Goal: Transaction & Acquisition: Purchase product/service

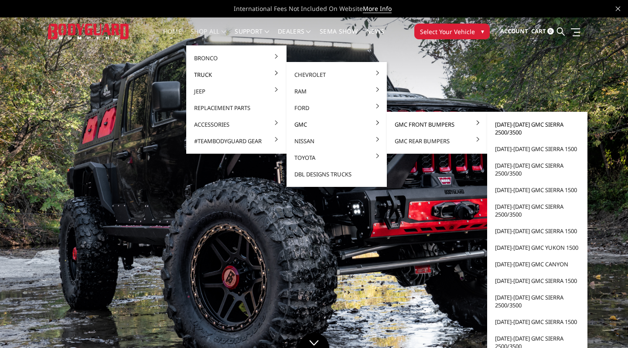
click at [500, 125] on link "[DATE]-[DATE] GMC Sierra 2500/3500" at bounding box center [537, 128] width 93 height 24
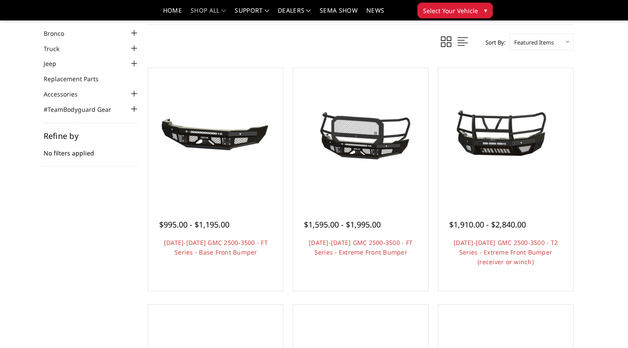
scroll to position [38, 0]
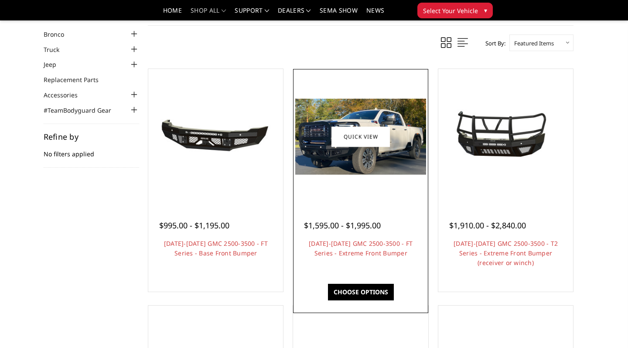
click at [374, 162] on img at bounding box center [360, 137] width 130 height 76
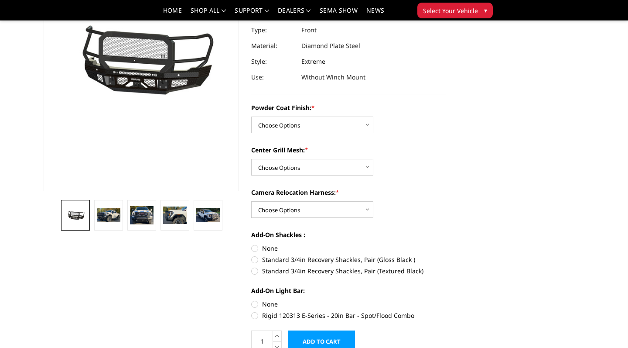
scroll to position [112, 0]
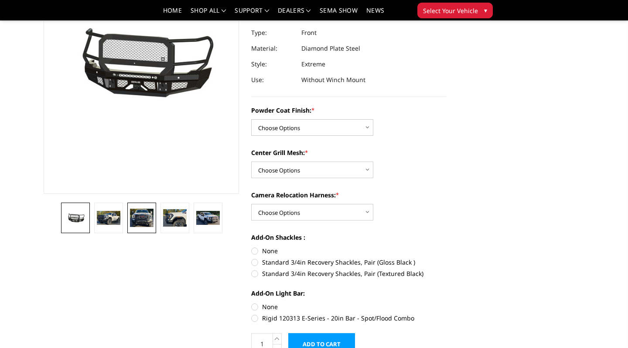
click at [131, 213] on img at bounding box center [142, 218] width 24 height 19
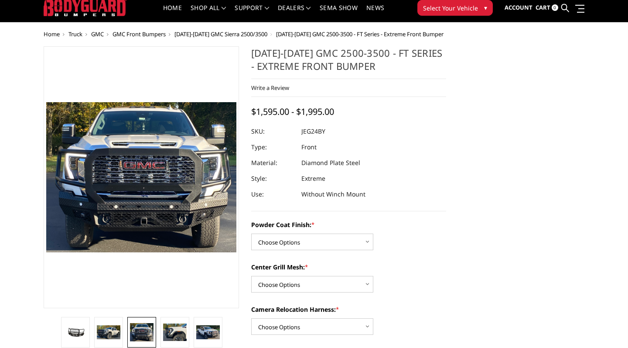
scroll to position [23, 0]
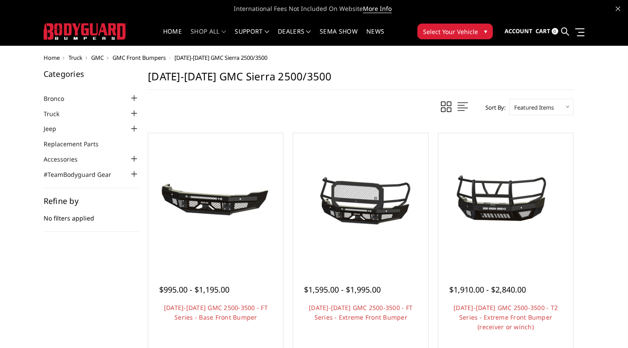
scroll to position [38, 0]
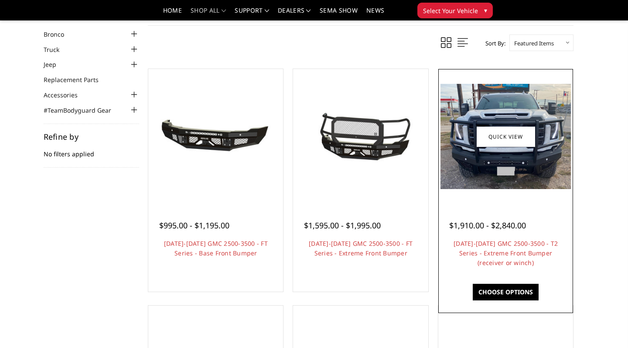
click at [483, 175] on img at bounding box center [506, 136] width 130 height 105
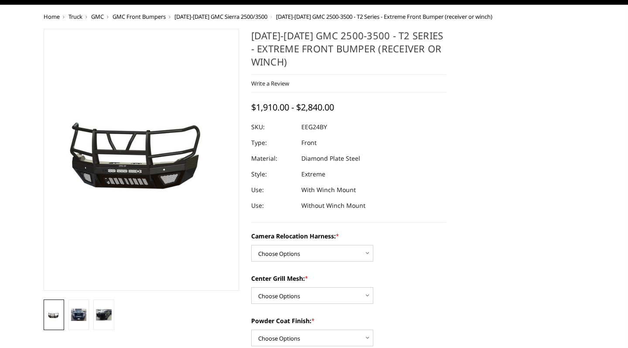
scroll to position [53, 0]
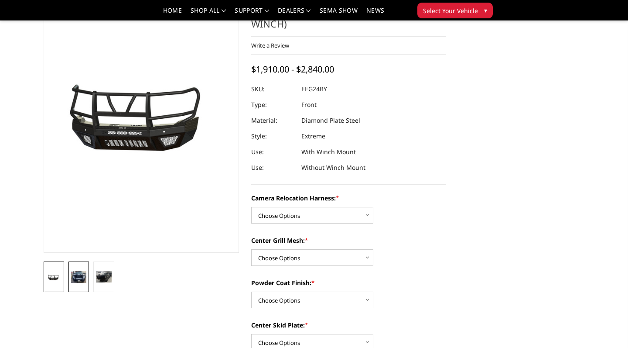
click at [89, 280] on link at bounding box center [79, 276] width 21 height 31
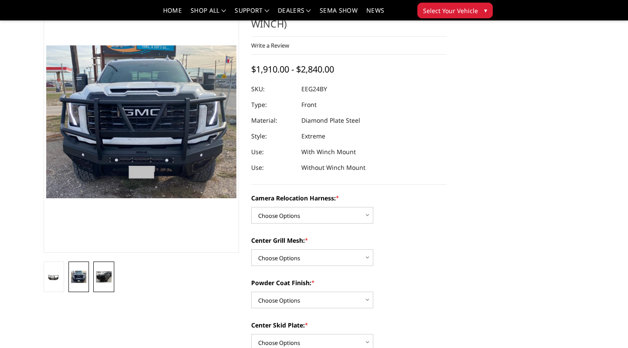
click at [104, 275] on img at bounding box center [103, 277] width 15 height 12
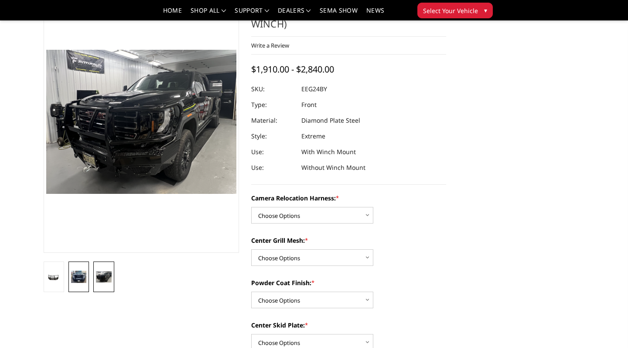
click at [75, 278] on img at bounding box center [78, 277] width 15 height 12
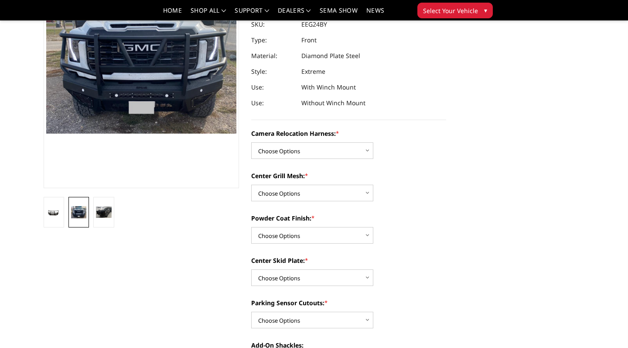
scroll to position [119, 0]
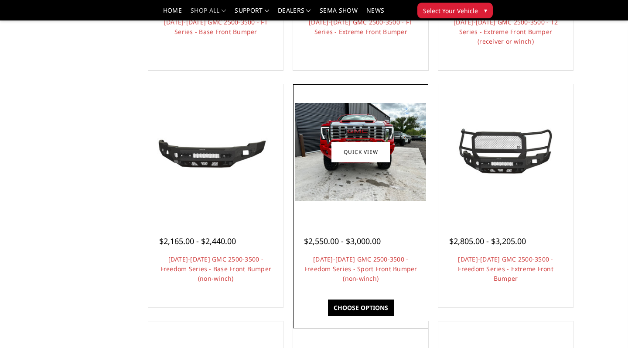
scroll to position [261, 0]
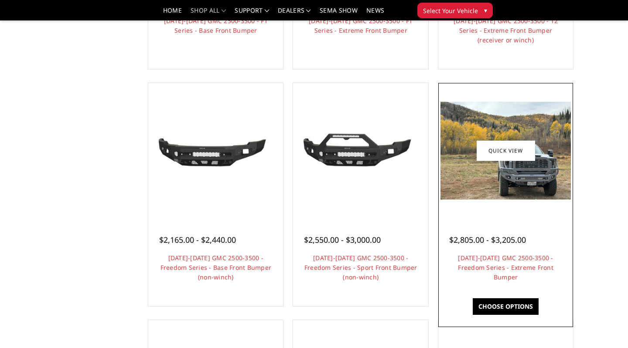
click at [507, 185] on img at bounding box center [506, 151] width 130 height 98
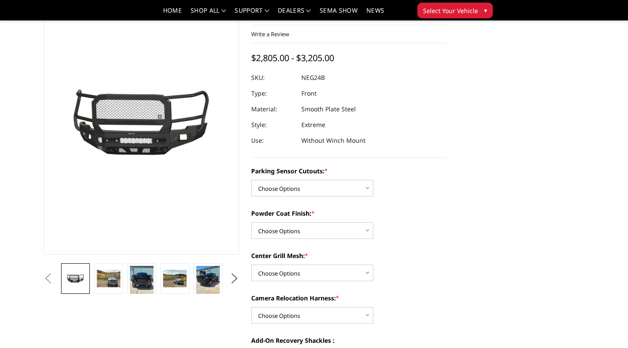
scroll to position [83, 0]
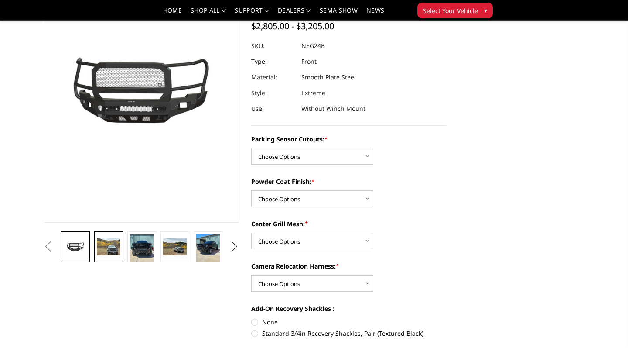
click at [120, 248] on img at bounding box center [109, 247] width 24 height 18
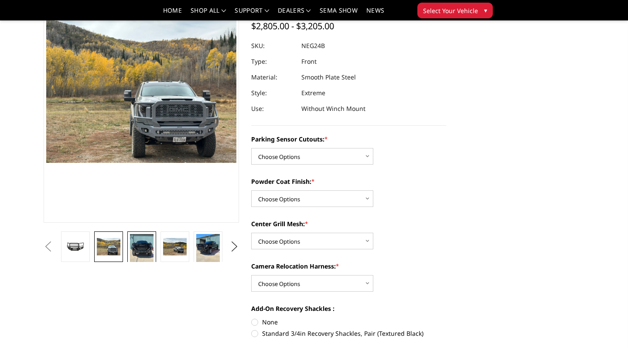
click at [149, 253] on img at bounding box center [142, 249] width 24 height 31
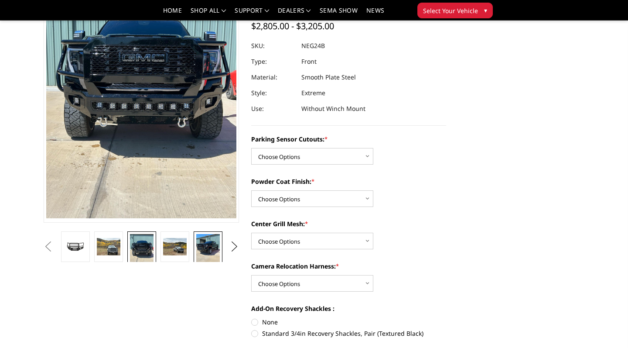
click at [204, 247] on img at bounding box center [208, 249] width 24 height 31
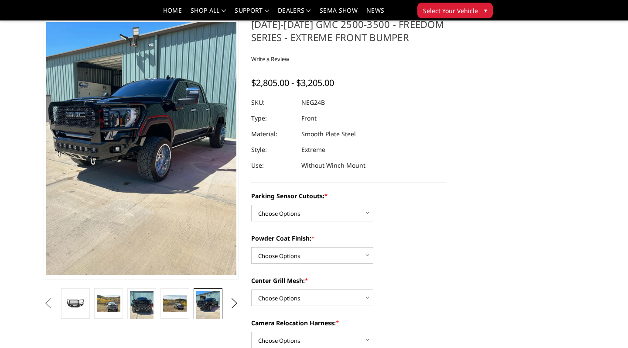
scroll to position [26, 0]
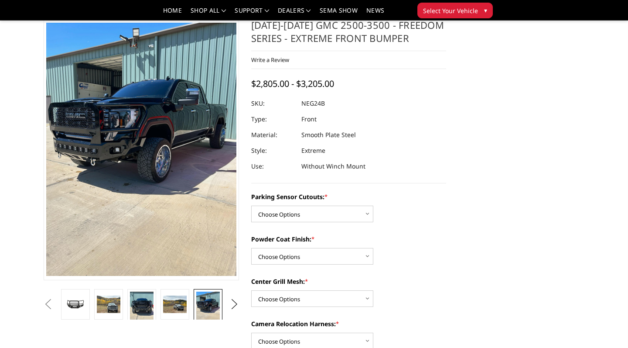
click at [442, 130] on dl "SKU: NEG24B UPC: Type: Front Material: Smooth Plate Steel Style: Extreme Use: W…" at bounding box center [348, 135] width 195 height 79
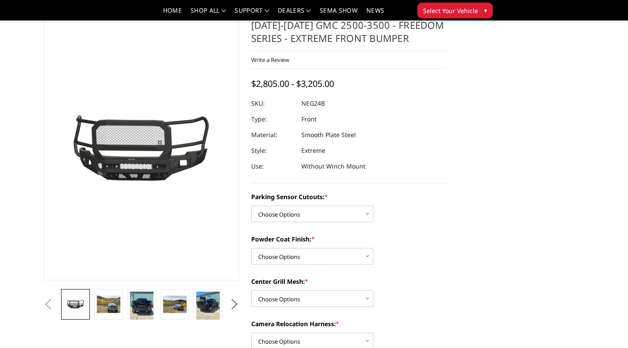
scroll to position [129, 0]
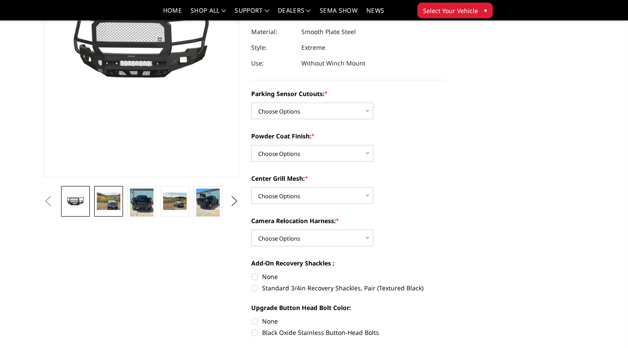
click at [118, 204] on img at bounding box center [109, 201] width 24 height 18
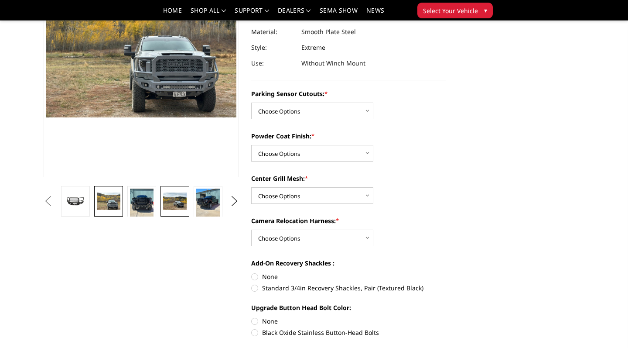
click at [179, 202] on img at bounding box center [175, 201] width 24 height 18
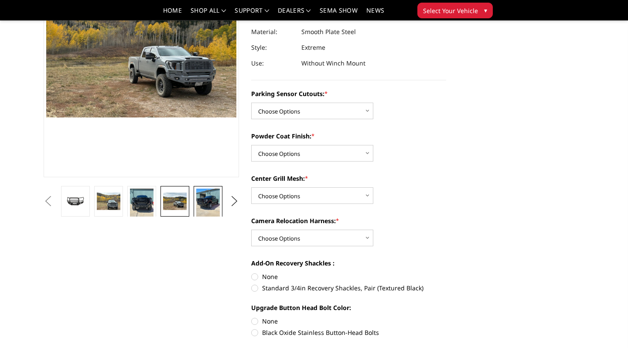
click at [204, 204] on img at bounding box center [208, 204] width 24 height 31
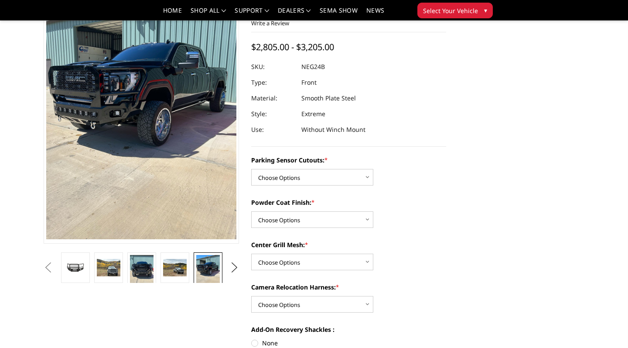
scroll to position [60, 0]
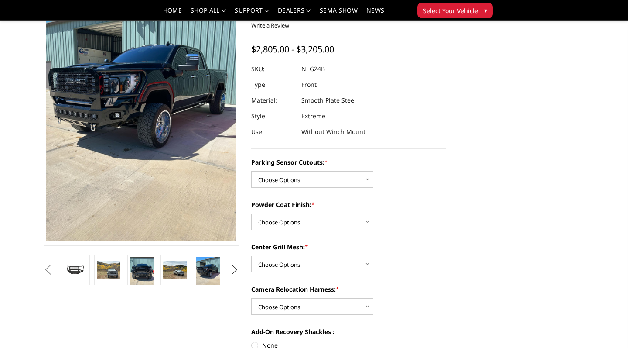
click at [239, 273] on button "Next" at bounding box center [234, 269] width 13 height 13
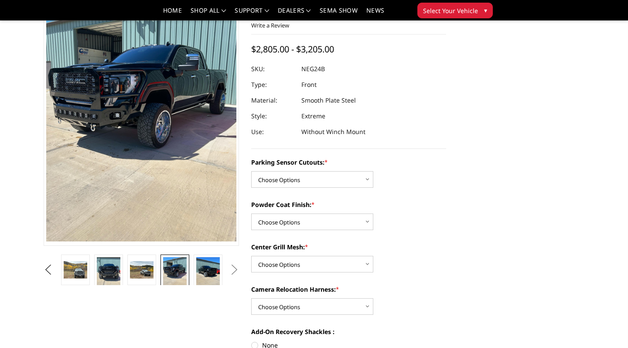
click at [229, 271] on button "Next" at bounding box center [234, 269] width 13 height 13
click at [232, 271] on button "Next" at bounding box center [234, 269] width 13 height 13
click at [132, 269] on img at bounding box center [142, 270] width 24 height 18
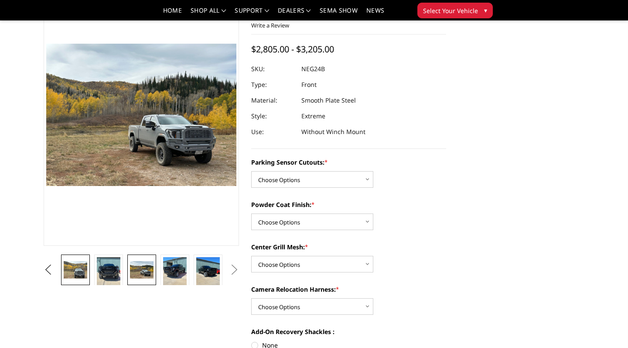
click at [87, 269] on img at bounding box center [76, 270] width 24 height 18
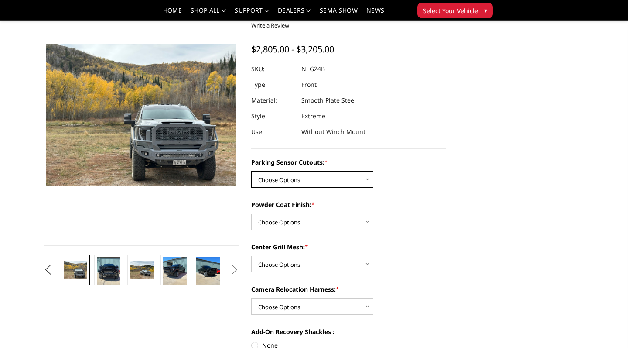
select select "2874"
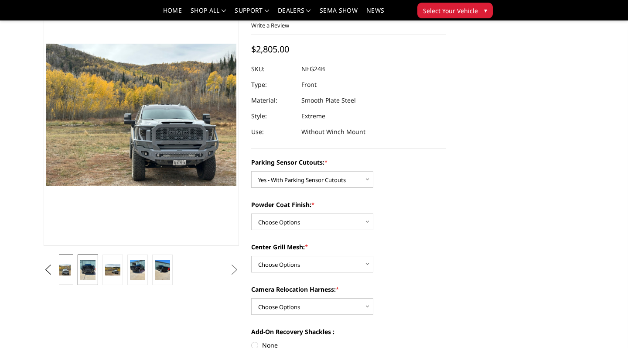
click at [84, 267] on img at bounding box center [87, 270] width 15 height 21
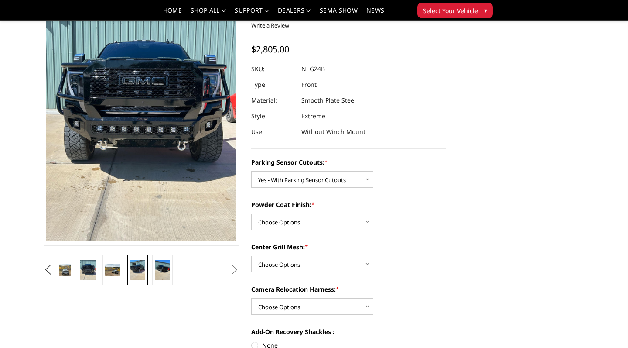
click at [137, 274] on img at bounding box center [137, 270] width 15 height 21
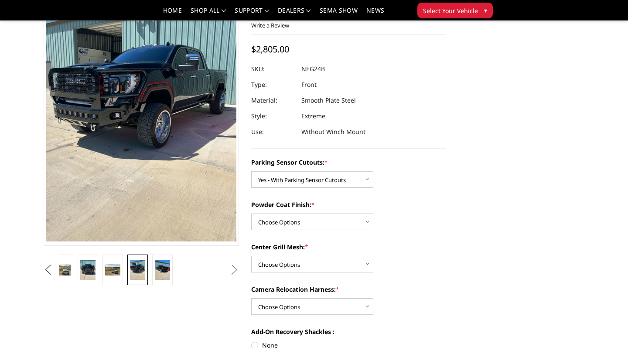
click at [55, 267] on button "Previous" at bounding box center [47, 269] width 13 height 13
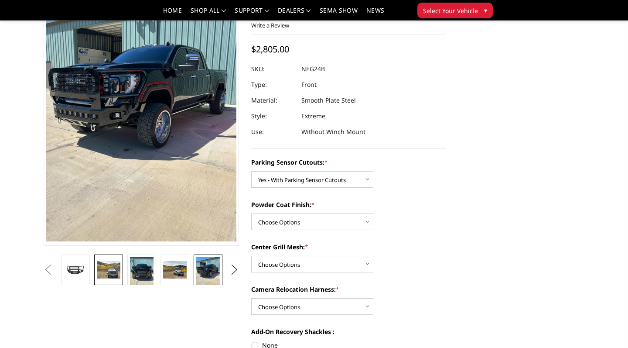
click at [116, 268] on img at bounding box center [109, 270] width 24 height 18
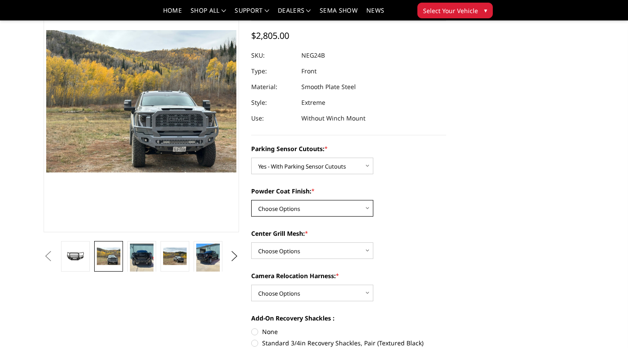
scroll to position [75, 0]
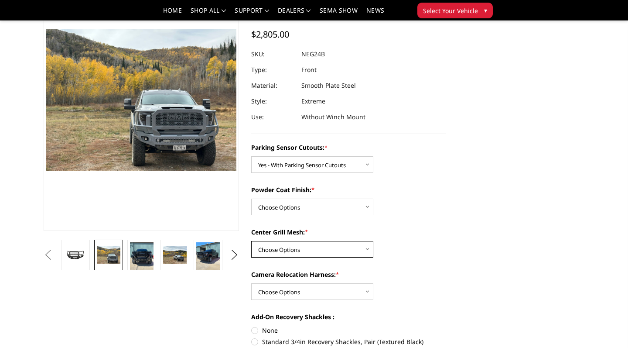
select select "2878"
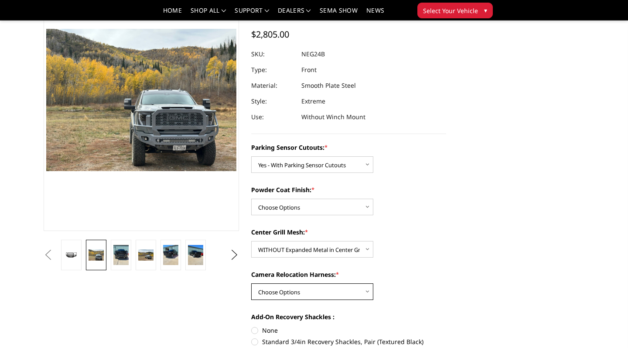
select select "2879"
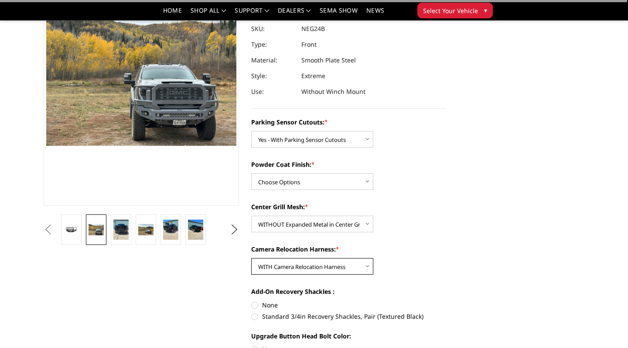
scroll to position [110, 0]
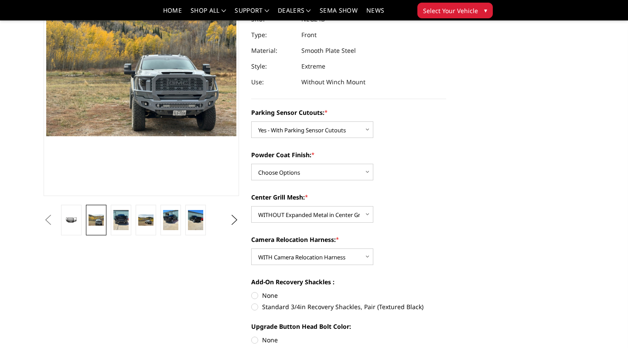
click at [257, 303] on label "Standard 3/4in Recovery Shackles, Pair (Textured Black)" at bounding box center [348, 306] width 195 height 9
click at [446, 291] on input "Standard 3/4in Recovery Shackles, Pair (Textured Black)" at bounding box center [446, 291] width 0 height 0
radio input "true"
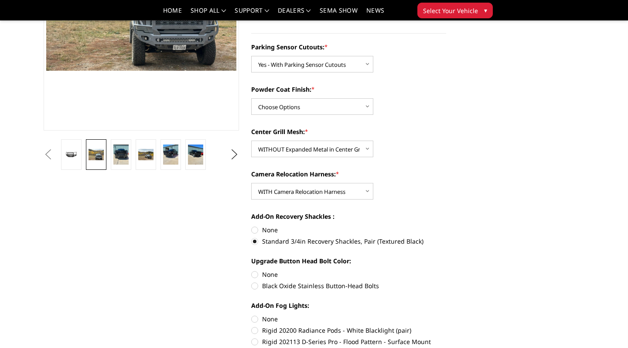
scroll to position [178, 0]
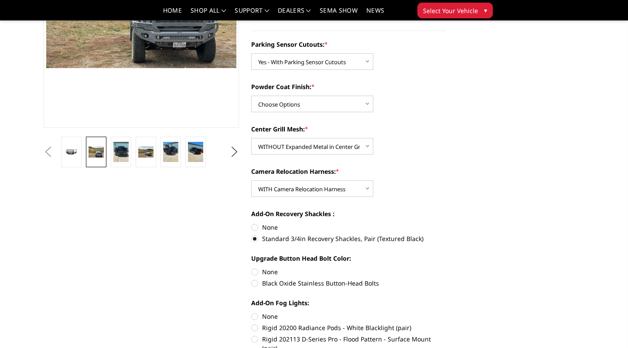
click at [256, 283] on label "Black Oxide Stainless Button-Head Bolts" at bounding box center [348, 282] width 195 height 9
click at [446, 267] on input "Black Oxide Stainless Button-Head Bolts" at bounding box center [446, 267] width 0 height 0
radio input "true"
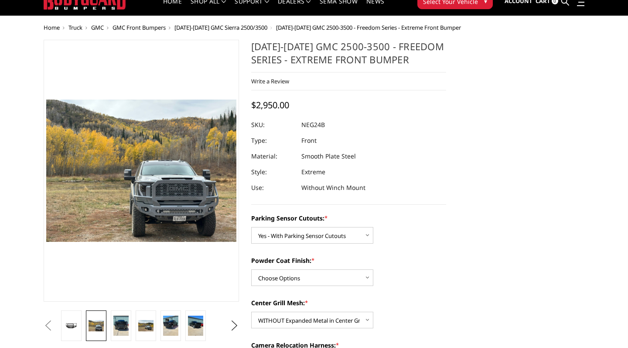
scroll to position [33, 0]
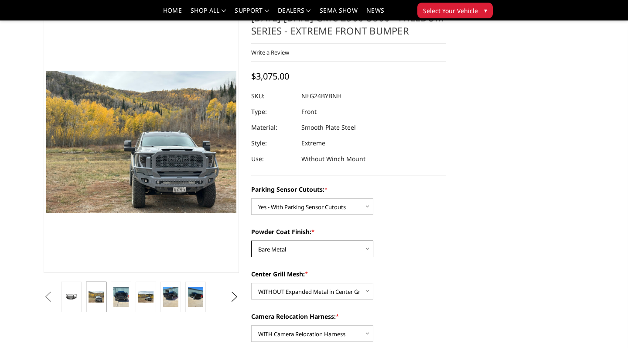
select select "2876"
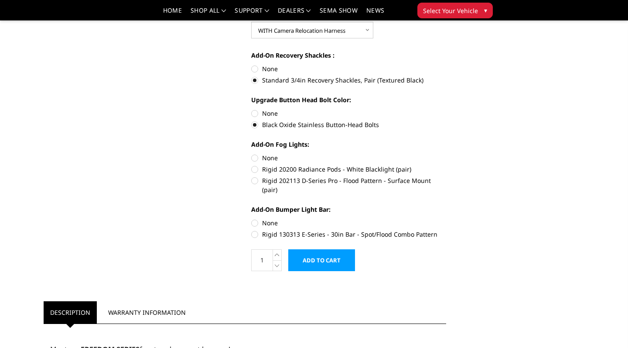
scroll to position [357, 0]
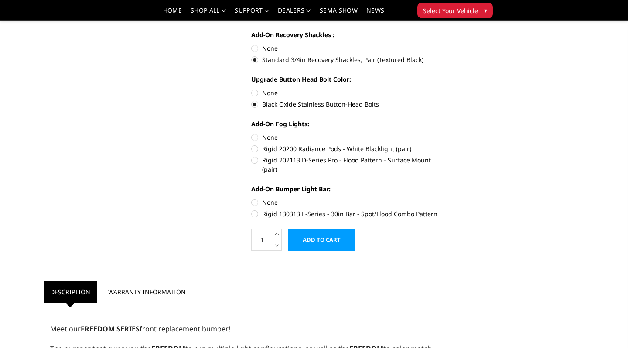
click at [254, 161] on label "Rigid 202113 D-Series Pro - Flood Pattern - Surface Mount (pair)" at bounding box center [348, 164] width 195 height 18
click at [446, 144] on input "Rigid 202113 D-Series Pro - Flood Pattern - Surface Mount (pair)" at bounding box center [446, 144] width 0 height 0
radio input "true"
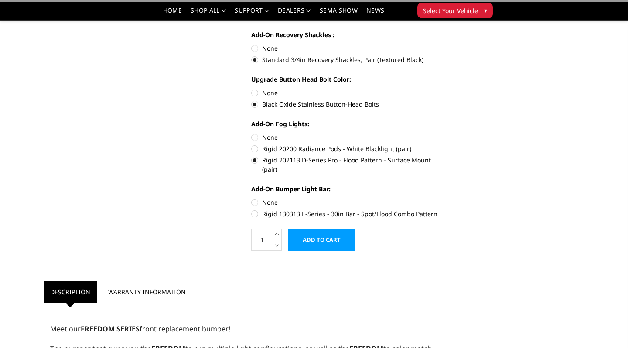
click at [255, 209] on label "Rigid 130313 E-Series - 30in Bar - Spot/Flood Combo Pattern" at bounding box center [348, 213] width 195 height 9
click at [446, 198] on input "Rigid 130313 E-Series - 30in Bar - Spot/Flood Combo Pattern" at bounding box center [446, 198] width 0 height 0
radio input "true"
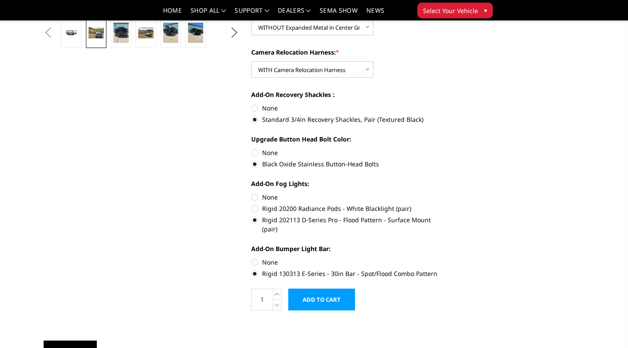
scroll to position [309, 0]
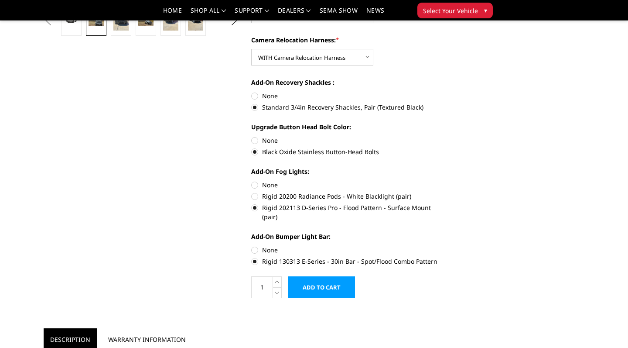
click at [255, 245] on label "None" at bounding box center [348, 249] width 195 height 9
click at [252, 245] on input "None" at bounding box center [251, 245] width 0 height 0
radio input "true"
click at [257, 186] on label "None" at bounding box center [348, 184] width 195 height 9
click at [252, 181] on input "None" at bounding box center [251, 180] width 0 height 0
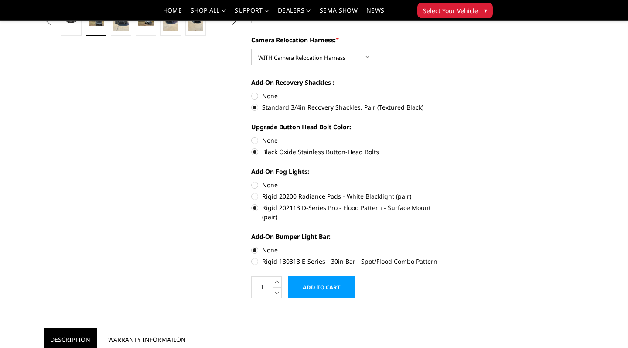
radio input "true"
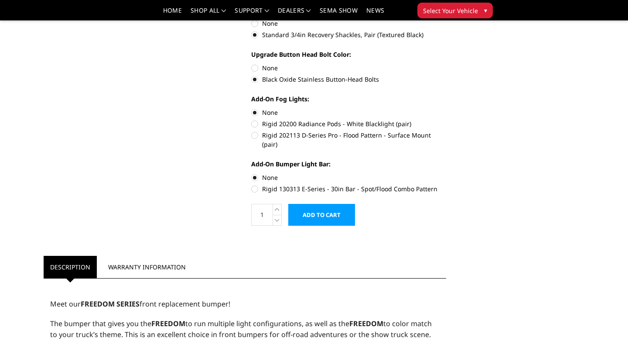
scroll to position [389, 0]
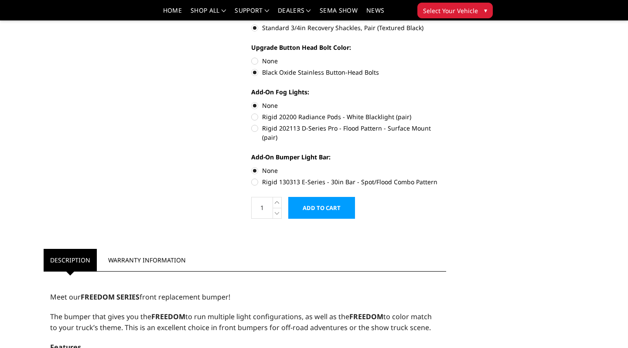
click at [255, 177] on label "Rigid 130313 E-Series - 30in Bar - Spot/Flood Combo Pattern" at bounding box center [348, 181] width 195 height 9
click at [446, 166] on input "Rigid 130313 E-Series - 30in Bar - Spot/Flood Combo Pattern" at bounding box center [446, 166] width 0 height 0
radio input "true"
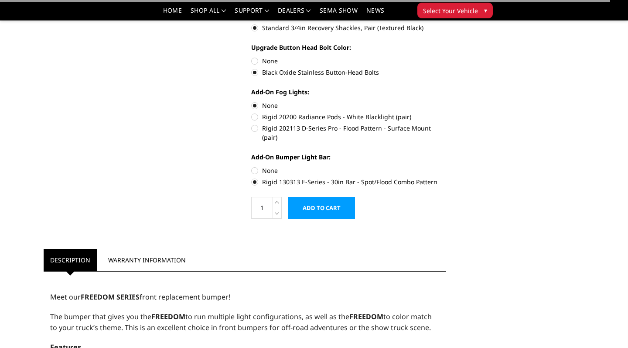
click at [257, 130] on label "Rigid 202113 D-Series Pro - Flood Pattern - Surface Mount (pair)" at bounding box center [348, 132] width 195 height 18
click at [446, 113] on input "Rigid 202113 D-Series Pro - Flood Pattern - Surface Mount (pair)" at bounding box center [446, 112] width 0 height 0
radio input "true"
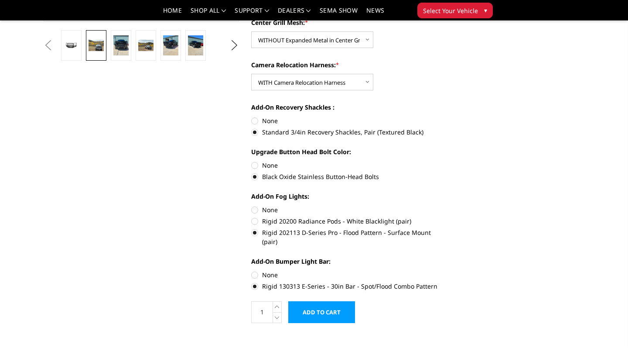
scroll to position [310, 0]
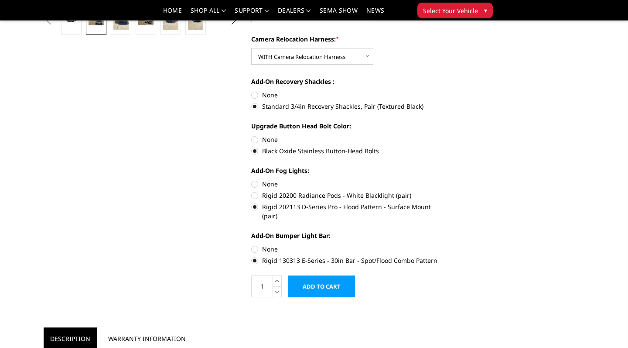
click at [257, 185] on label "None" at bounding box center [348, 183] width 195 height 9
click at [252, 180] on input "None" at bounding box center [251, 179] width 0 height 0
radio input "true"
click at [255, 244] on label "None" at bounding box center [348, 248] width 195 height 9
click at [252, 244] on input "None" at bounding box center [251, 244] width 0 height 0
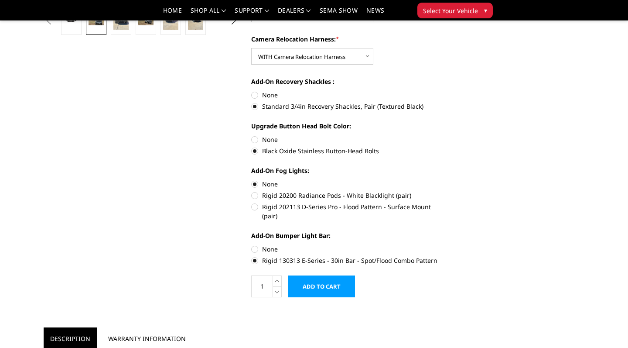
radio input "true"
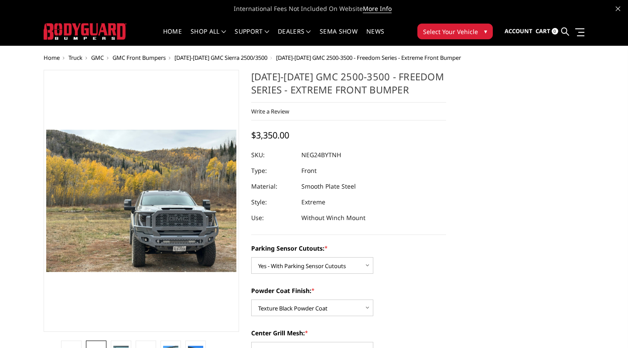
scroll to position [0, 0]
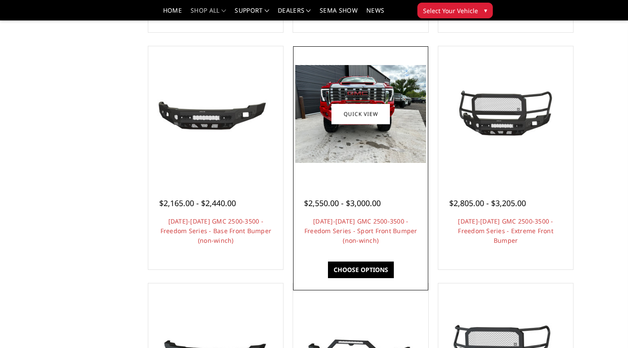
scroll to position [276, 0]
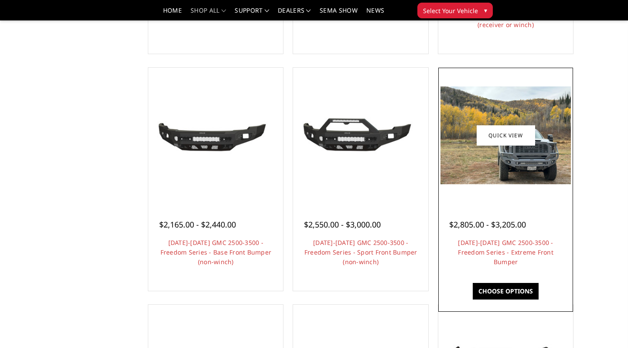
click at [518, 174] on img at bounding box center [506, 135] width 130 height 98
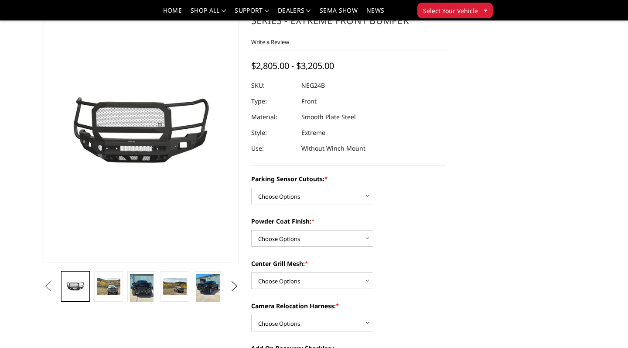
scroll to position [51, 0]
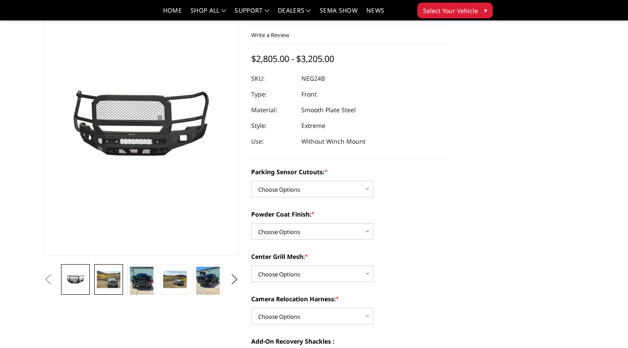
click at [110, 288] on link at bounding box center [108, 279] width 29 height 31
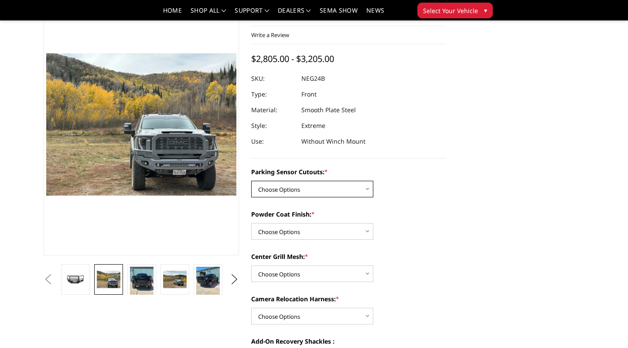
select select "2874"
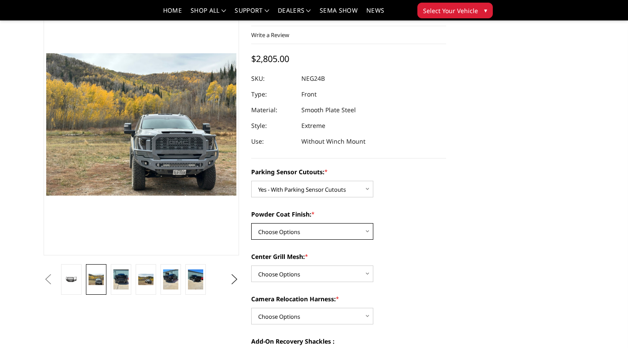
select select "2876"
select select "2878"
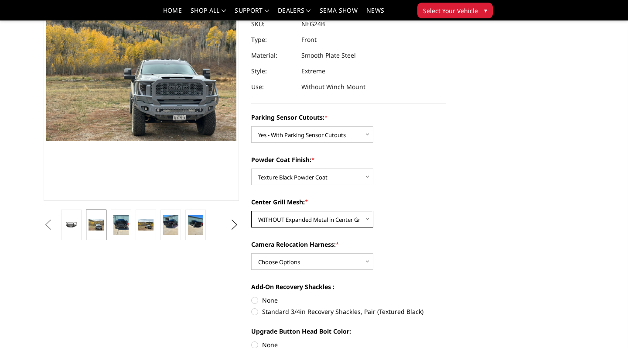
scroll to position [109, 0]
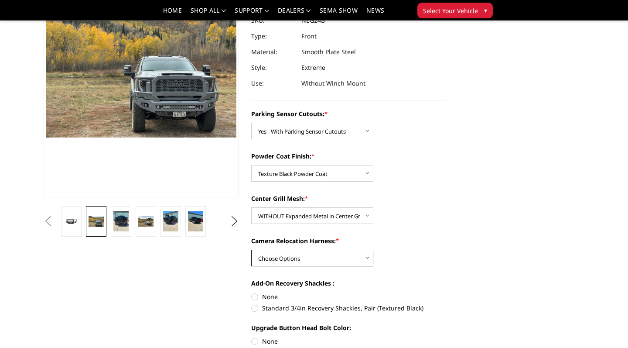
select select "2879"
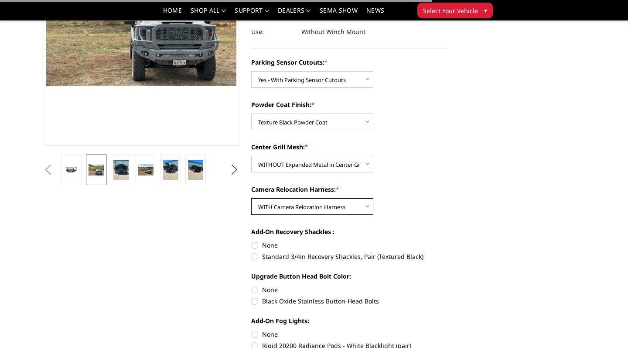
scroll to position [168, 0]
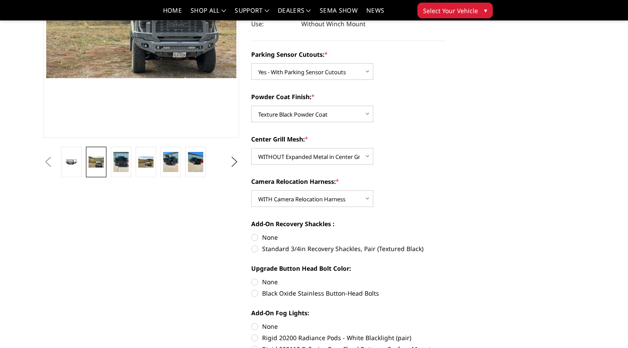
click at [257, 246] on label "Standard 3/4in Recovery Shackles, Pair (Textured Black)" at bounding box center [348, 248] width 195 height 9
click at [446, 233] on input "Standard 3/4in Recovery Shackles, Pair (Textured Black)" at bounding box center [446, 233] width 0 height 0
radio input "true"
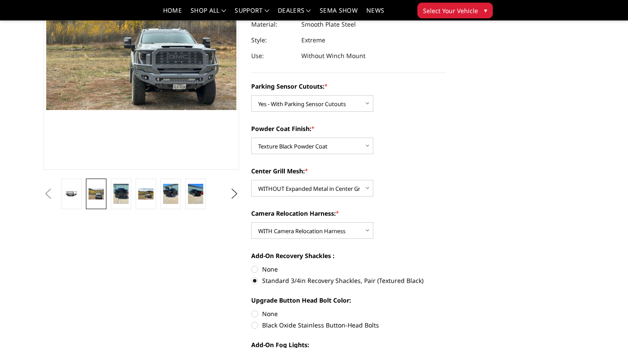
scroll to position [147, 0]
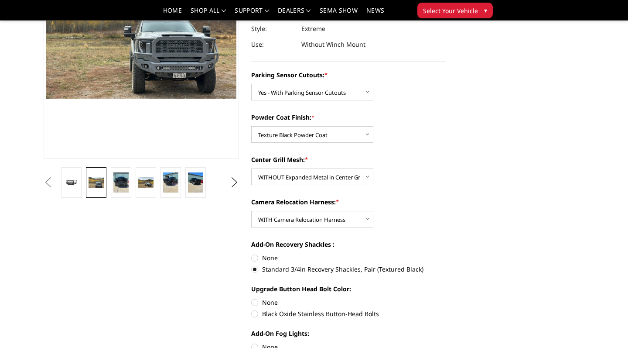
click at [254, 302] on label "None" at bounding box center [348, 302] width 195 height 9
click at [252, 298] on input "None" at bounding box center [251, 298] width 0 height 0
radio input "true"
click at [253, 313] on label "Black Oxide Stainless Button-Head Bolts" at bounding box center [348, 313] width 195 height 9
click at [446, 298] on input "Black Oxide Stainless Button-Head Bolts" at bounding box center [446, 298] width 0 height 0
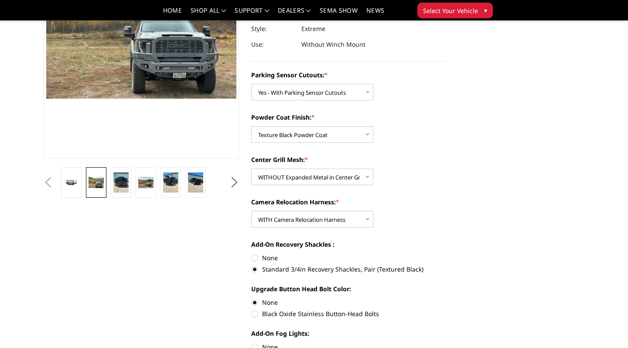
radio input "true"
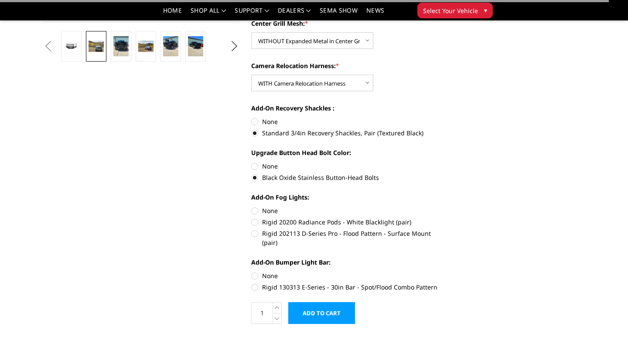
scroll to position [299, 0]
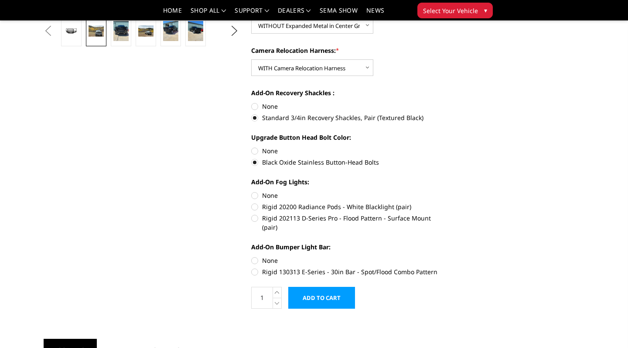
click at [255, 197] on label "None" at bounding box center [348, 195] width 195 height 9
click at [252, 191] on input "None" at bounding box center [251, 191] width 0 height 0
radio input "true"
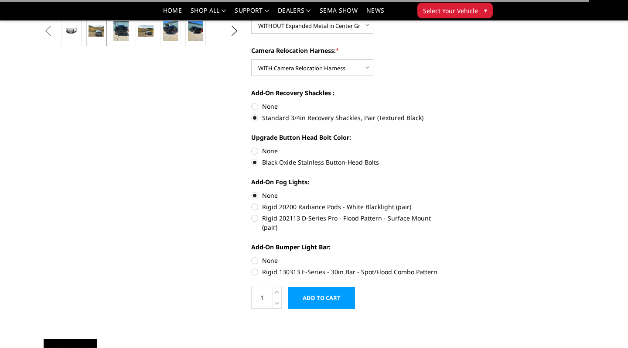
click at [255, 256] on label "None" at bounding box center [348, 260] width 195 height 9
click at [252, 256] on input "None" at bounding box center [251, 256] width 0 height 0
radio input "true"
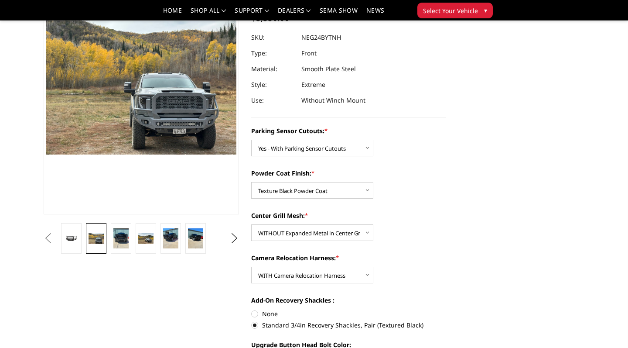
scroll to position [115, 0]
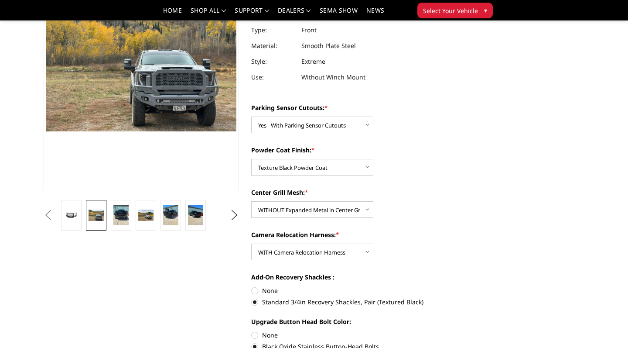
click at [256, 336] on label "None" at bounding box center [348, 334] width 195 height 9
click at [252, 331] on input "None" at bounding box center [251, 330] width 0 height 0
radio input "true"
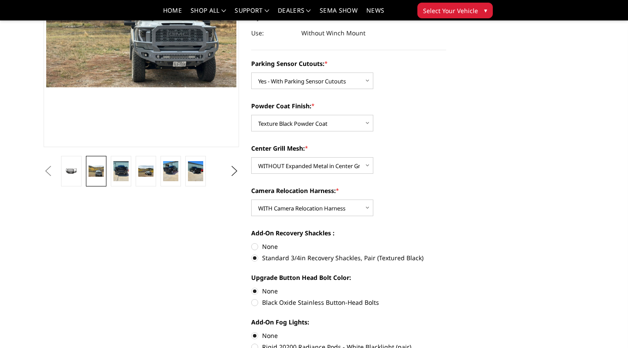
scroll to position [164, 0]
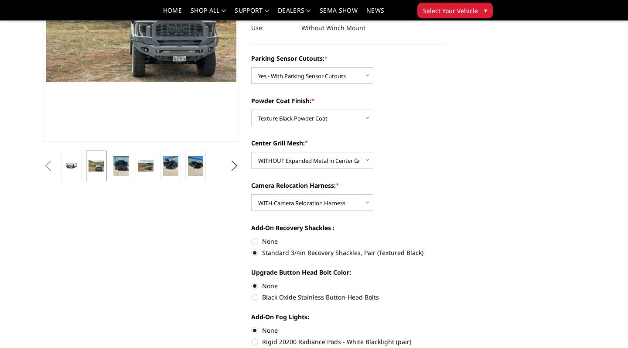
click at [256, 296] on label "Black Oxide Stainless Button-Head Bolts" at bounding box center [348, 296] width 195 height 9
click at [446, 281] on input "Black Oxide Stainless Button-Head Bolts" at bounding box center [446, 281] width 0 height 0
radio input "true"
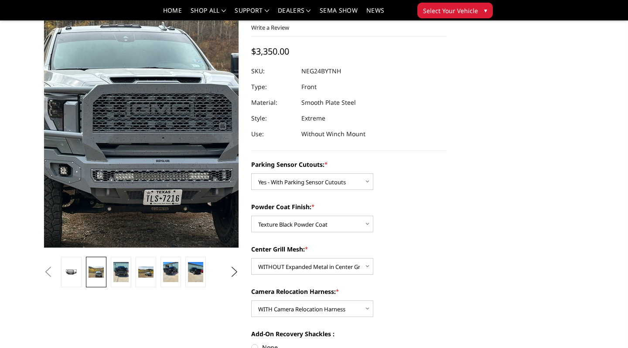
scroll to position [58, 0]
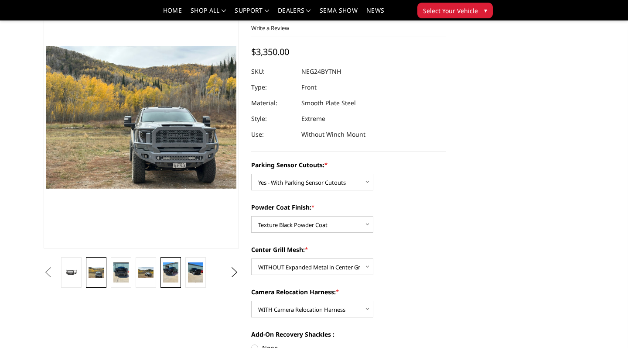
click at [172, 278] on img at bounding box center [170, 272] width 15 height 21
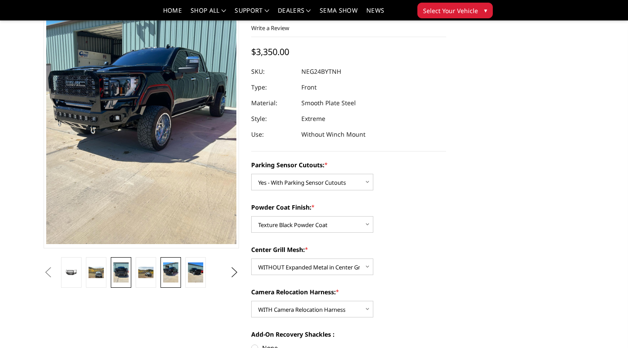
click at [127, 268] on img at bounding box center [120, 272] width 15 height 21
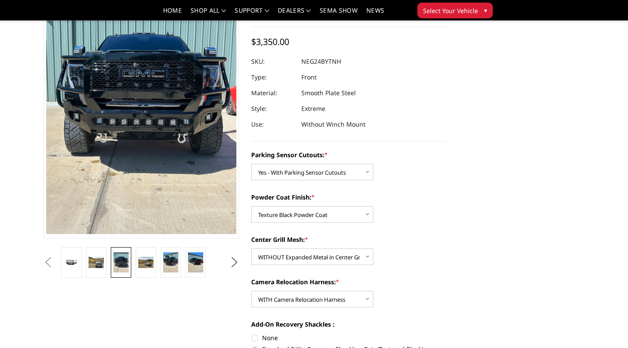
scroll to position [109, 0]
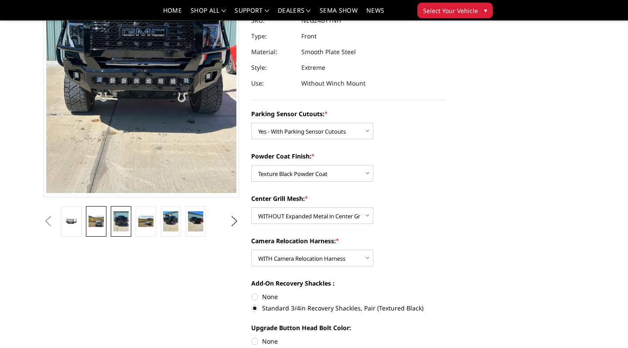
click at [94, 225] on img at bounding box center [96, 221] width 15 height 11
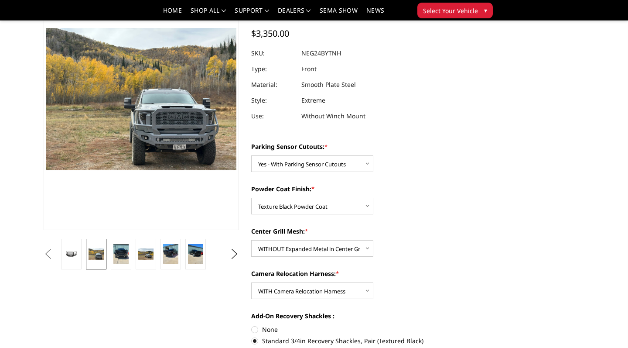
scroll to position [65, 0]
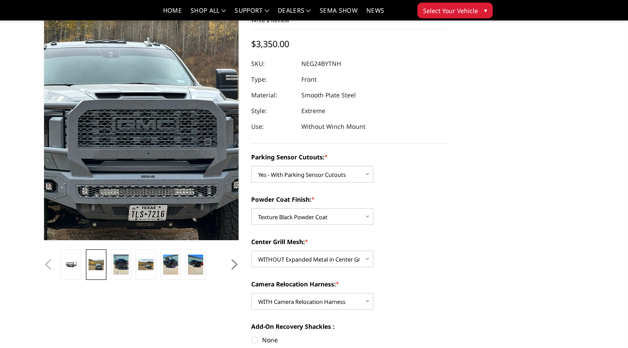
click at [198, 173] on img at bounding box center [36, 72] width 559 height 419
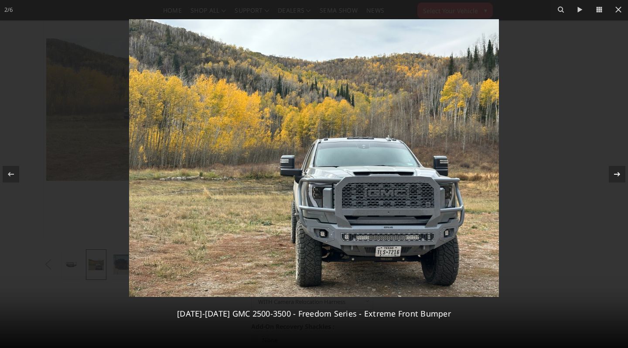
click at [618, 180] on div at bounding box center [617, 174] width 17 height 17
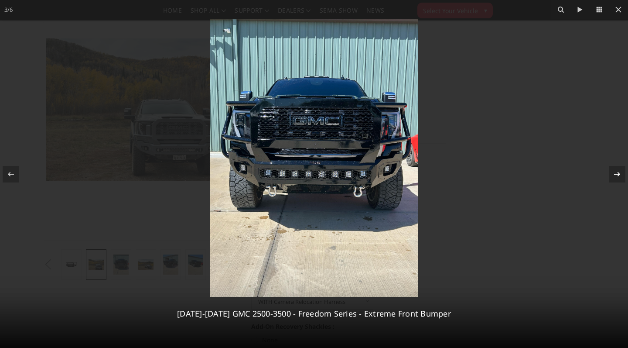
click at [618, 180] on div at bounding box center [617, 174] width 17 height 17
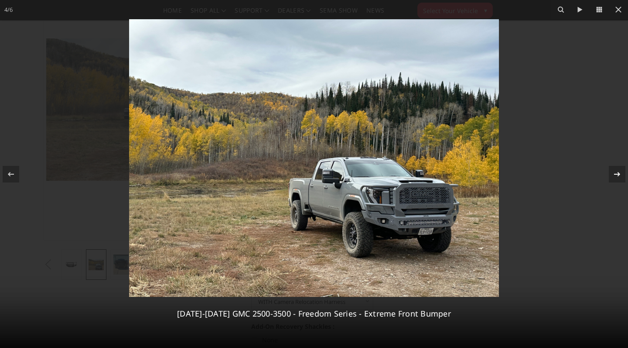
click at [618, 180] on div at bounding box center [617, 174] width 17 height 17
